Goal: Task Accomplishment & Management: Complete application form

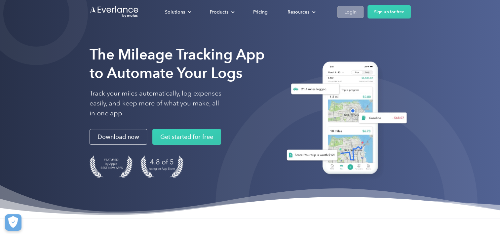
click at [355, 9] on div "Login" at bounding box center [350, 12] width 12 height 8
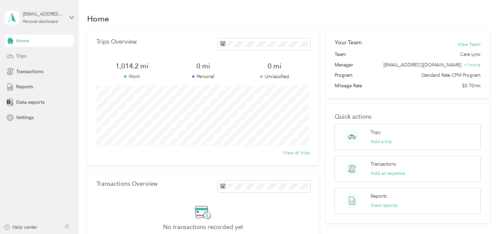
click at [20, 57] on span "Trips" at bounding box center [21, 56] width 10 height 7
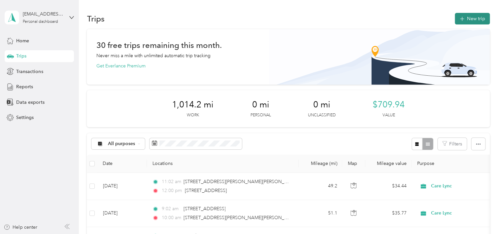
click at [474, 20] on button "New trip" at bounding box center [472, 19] width 35 height 12
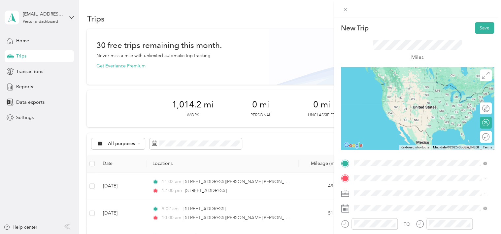
click at [432, 84] on span "[STREET_ADDRESS][US_STATE]" at bounding box center [399, 83] width 66 height 6
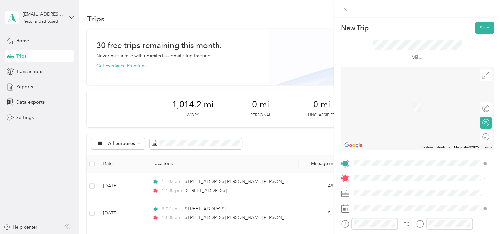
click at [395, 100] on span "[STREET_ADDRESS][PERSON_NAME][US_STATE]" at bounding box center [417, 98] width 103 height 6
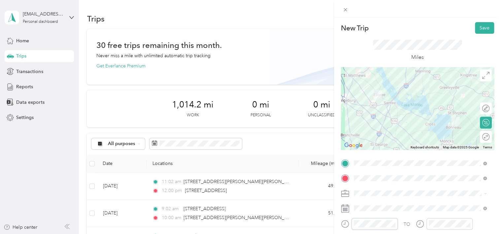
click at [348, 223] on div at bounding box center [369, 224] width 57 height 12
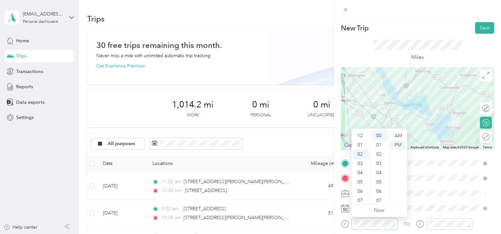
scroll to position [18, 0]
click at [358, 145] on div "03" at bounding box center [361, 144] width 16 height 9
click at [417, 203] on span at bounding box center [423, 208] width 143 height 11
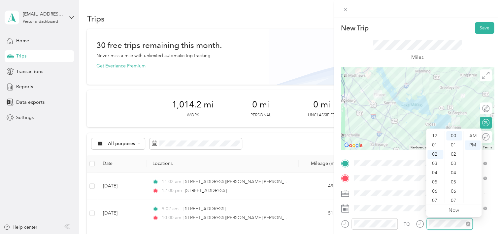
scroll to position [18, 0]
click at [436, 155] on div "04" at bounding box center [436, 154] width 16 height 9
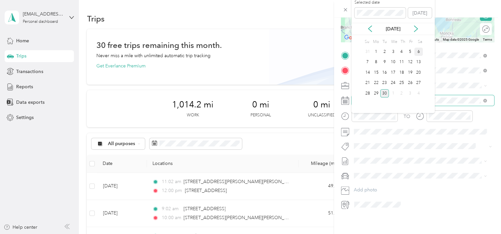
scroll to position [112, 0]
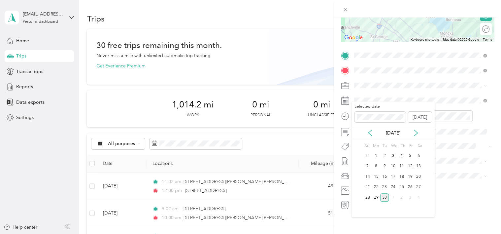
click at [386, 198] on div "30" at bounding box center [385, 197] width 9 height 8
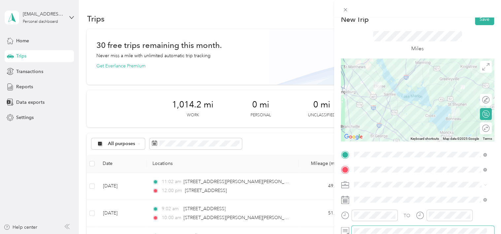
scroll to position [0, 0]
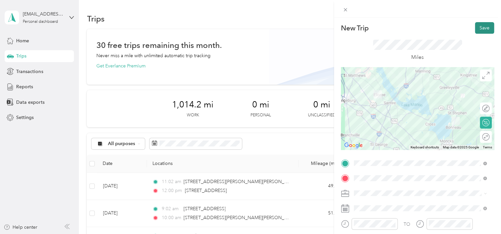
click at [476, 29] on button "Save" at bounding box center [484, 28] width 19 height 12
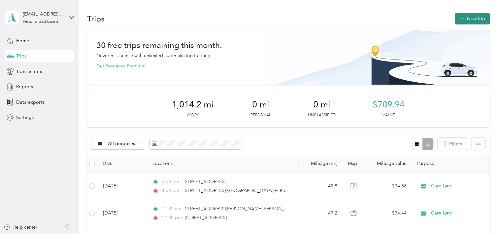
click at [468, 19] on button "New trip" at bounding box center [472, 19] width 35 height 12
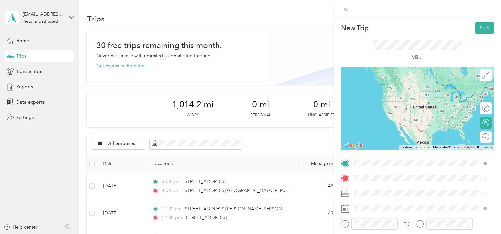
click at [401, 86] on span "[STREET_ADDRESS][US_STATE]" at bounding box center [399, 83] width 66 height 6
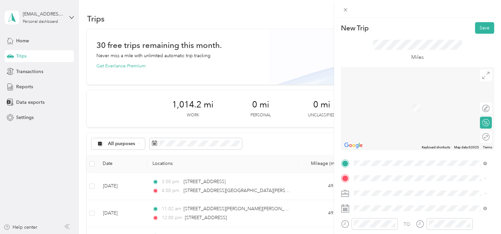
click at [400, 100] on span "[STREET_ADDRESS][PERSON_NAME][US_STATE]" at bounding box center [417, 97] width 103 height 6
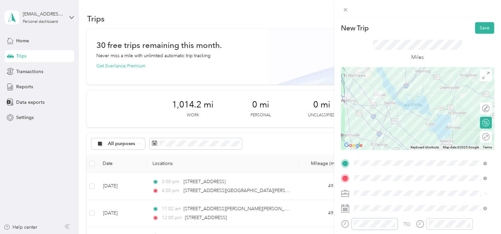
click at [345, 224] on div at bounding box center [369, 224] width 57 height 12
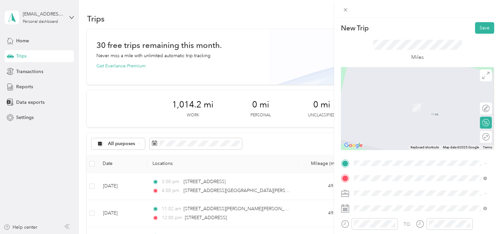
click at [383, 86] on span "[STREET_ADDRESS][PERSON_NAME][US_STATE]" at bounding box center [417, 83] width 103 height 6
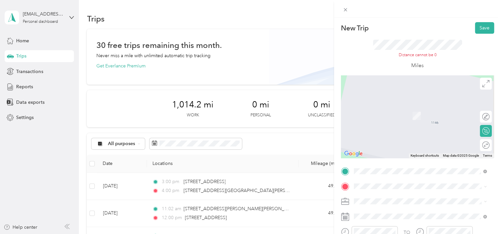
click at [414, 104] on span "[STREET_ADDRESS][US_STATE]" at bounding box center [399, 102] width 66 height 6
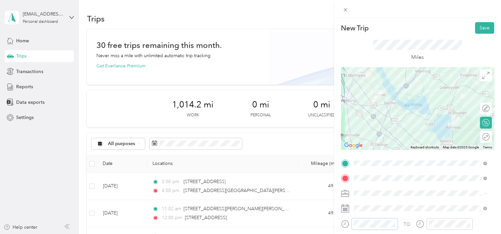
click at [345, 223] on div at bounding box center [369, 224] width 57 height 12
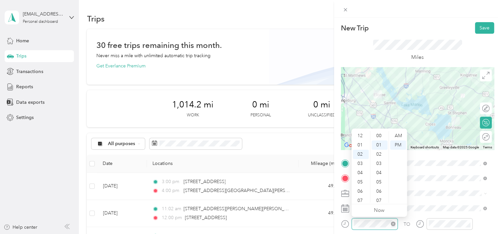
scroll to position [9, 0]
click at [362, 155] on div "04" at bounding box center [361, 154] width 16 height 9
click at [380, 145] on div "02" at bounding box center [380, 144] width 16 height 9
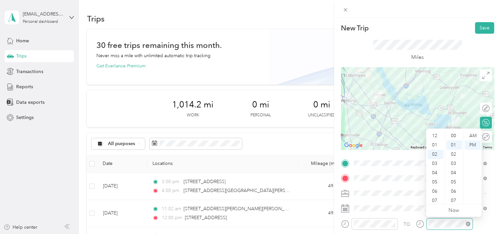
scroll to position [9, 0]
click at [435, 161] on div "05" at bounding box center [436, 163] width 16 height 9
click at [454, 136] on div "00" at bounding box center [455, 135] width 16 height 9
click at [406, 234] on html "[EMAIL_ADDRESS][DOMAIN_NAME] Personal dashboard Home Trips Transactions Reports…" at bounding box center [249, 117] width 498 height 234
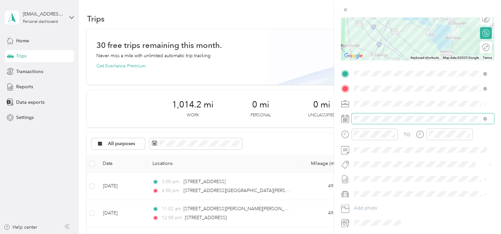
scroll to position [99, 0]
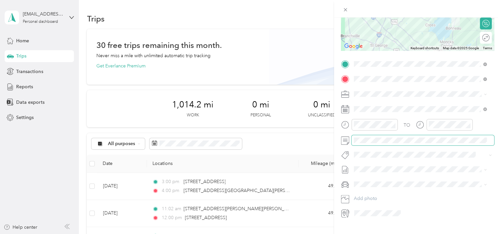
click at [385, 136] on span at bounding box center [423, 140] width 143 height 11
click at [363, 146] on div "05" at bounding box center [361, 147] width 16 height 9
click at [437, 152] on div "06" at bounding box center [436, 154] width 16 height 9
click at [372, 137] on span at bounding box center [423, 140] width 143 height 11
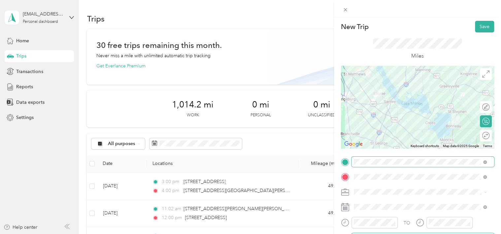
scroll to position [0, 0]
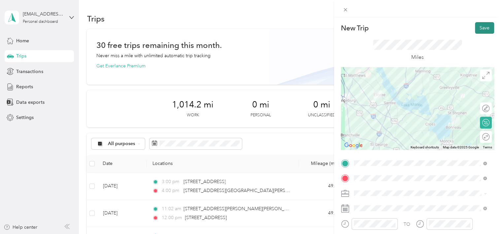
click at [486, 30] on button "Save" at bounding box center [484, 28] width 19 height 12
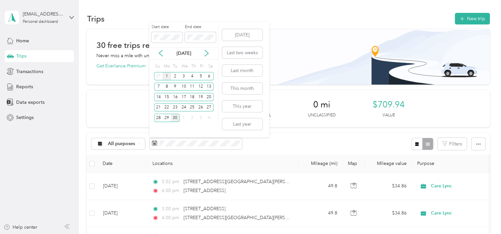
click at [165, 77] on div "1" at bounding box center [167, 76] width 9 height 8
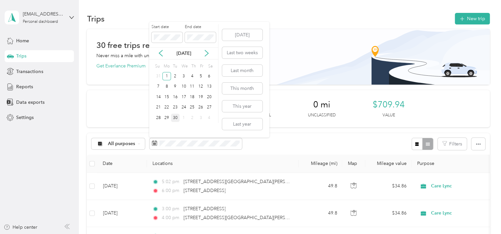
click at [175, 117] on div "30" at bounding box center [175, 118] width 9 height 8
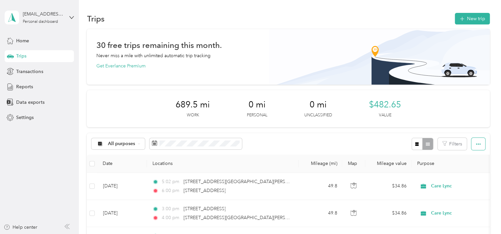
click at [474, 139] on button "button" at bounding box center [479, 144] width 14 height 12
click at [469, 166] on span "Export" at bounding box center [467, 168] width 14 height 6
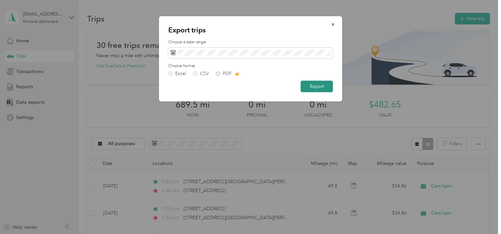
click at [316, 86] on button "Export" at bounding box center [317, 87] width 32 height 12
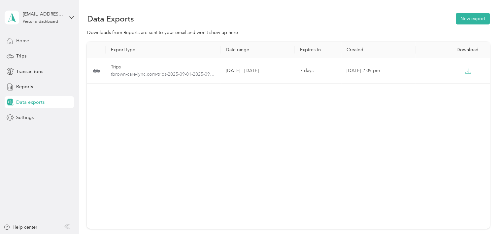
click at [27, 42] on span "Home" at bounding box center [22, 40] width 13 height 7
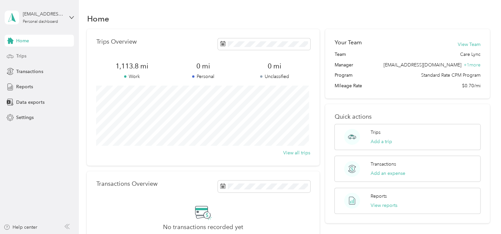
click at [32, 52] on div "Trips" at bounding box center [39, 56] width 69 height 12
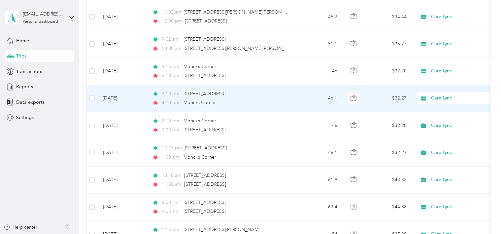
scroll to position [231, 0]
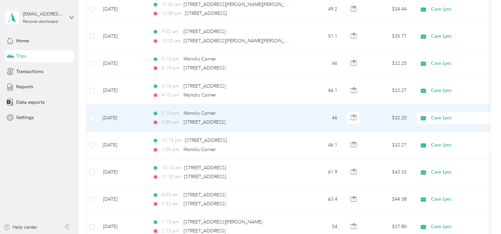
click at [264, 119] on div "3:00 pm [STREET_ADDRESS]" at bounding box center [221, 122] width 139 height 7
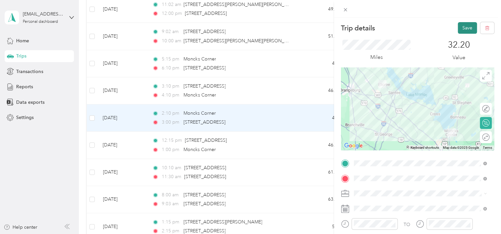
click at [466, 29] on button "Save" at bounding box center [467, 28] width 19 height 12
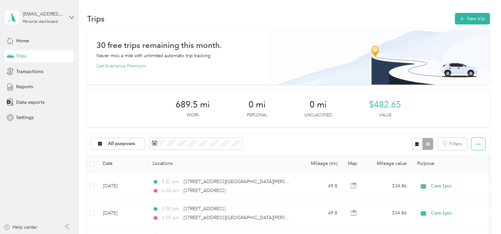
click at [479, 143] on button "button" at bounding box center [479, 144] width 14 height 12
click at [474, 167] on div "Export" at bounding box center [469, 167] width 18 height 7
click at [468, 169] on span "Export" at bounding box center [467, 168] width 14 height 6
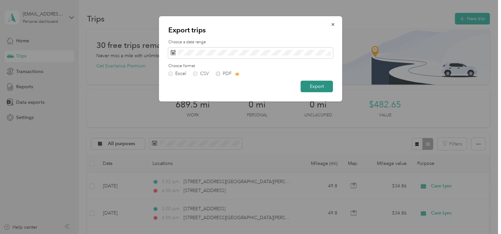
click at [312, 85] on button "Export" at bounding box center [317, 87] width 32 height 12
